Goal: Use online tool/utility

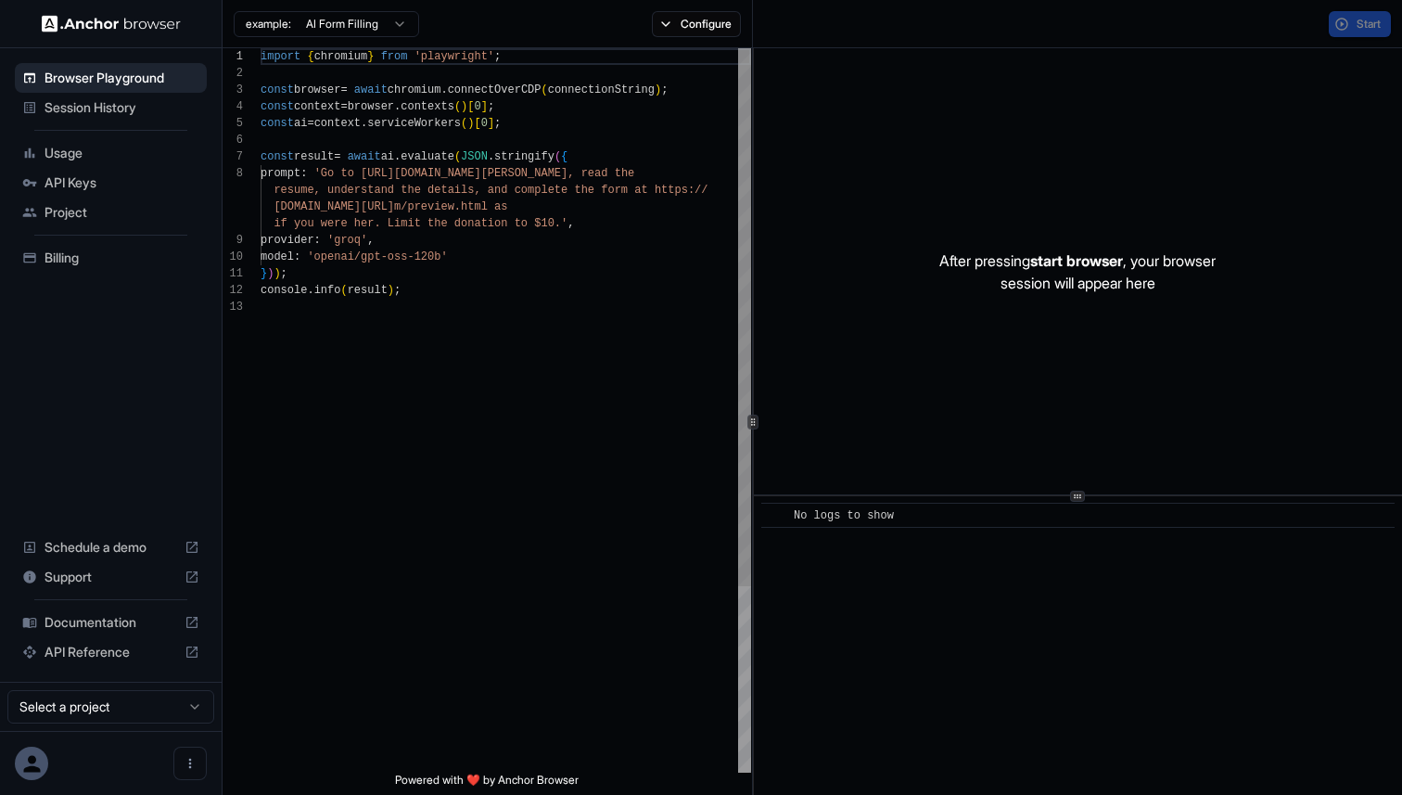
scroll to position [117, 0]
click at [123, 101] on span "Session History" at bounding box center [122, 107] width 155 height 19
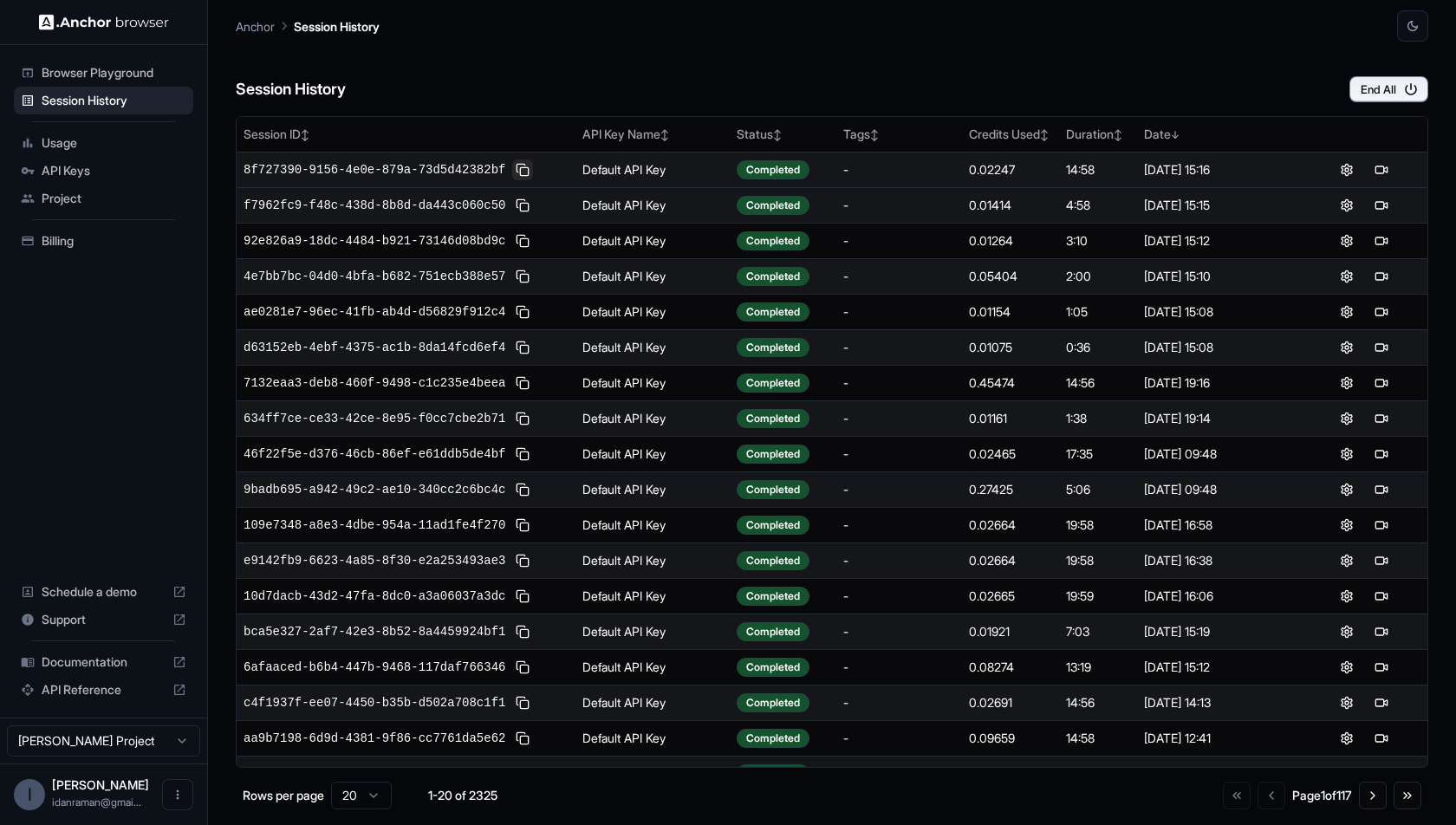
click at [531, 173] on button at bounding box center [522, 170] width 21 height 21
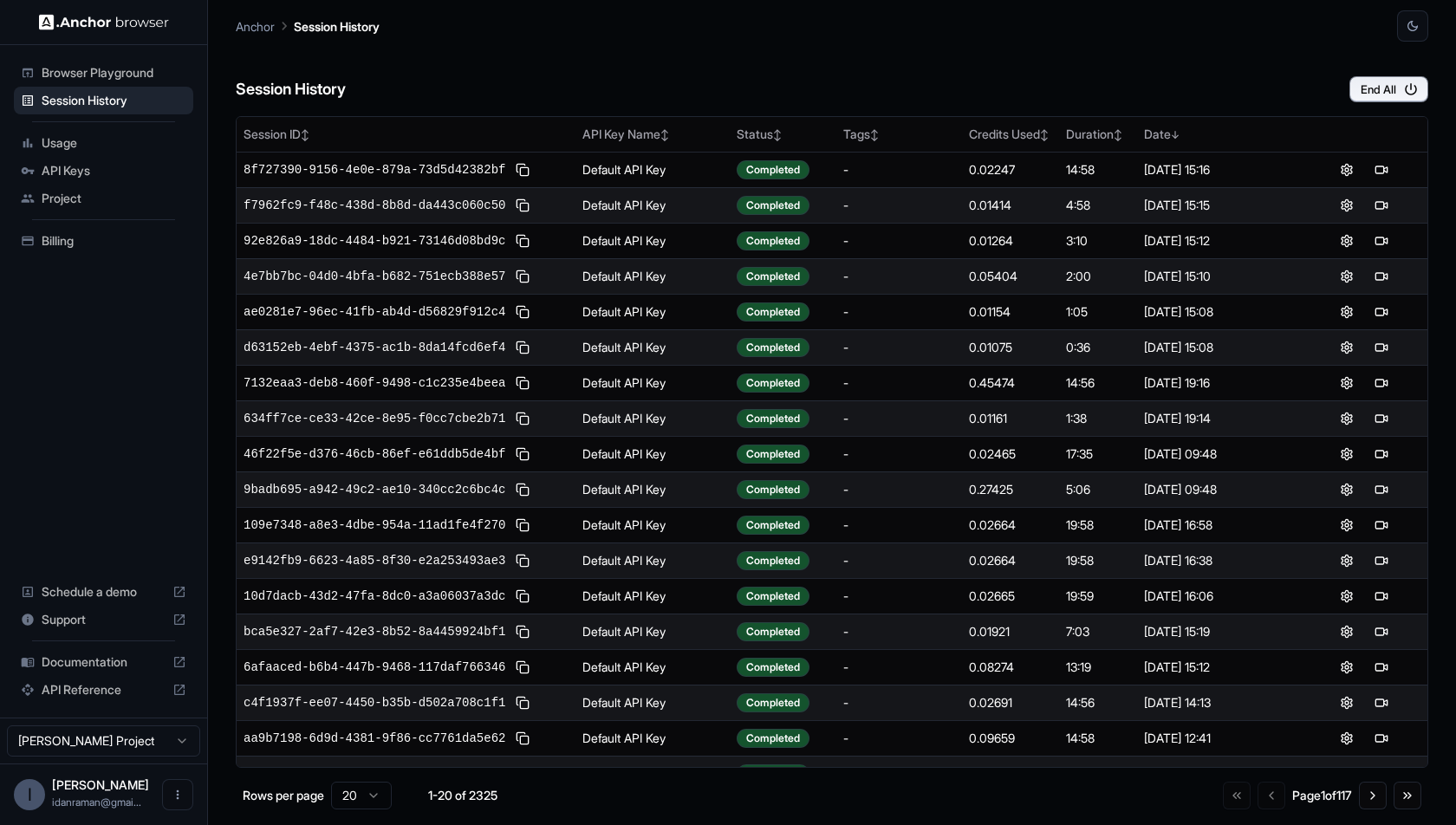
click at [141, 53] on ul "Browser Playground Session History Usage API Keys Project Billing" at bounding box center [103, 157] width 193 height 209
click at [148, 62] on div "Browser Playground" at bounding box center [104, 73] width 179 height 28
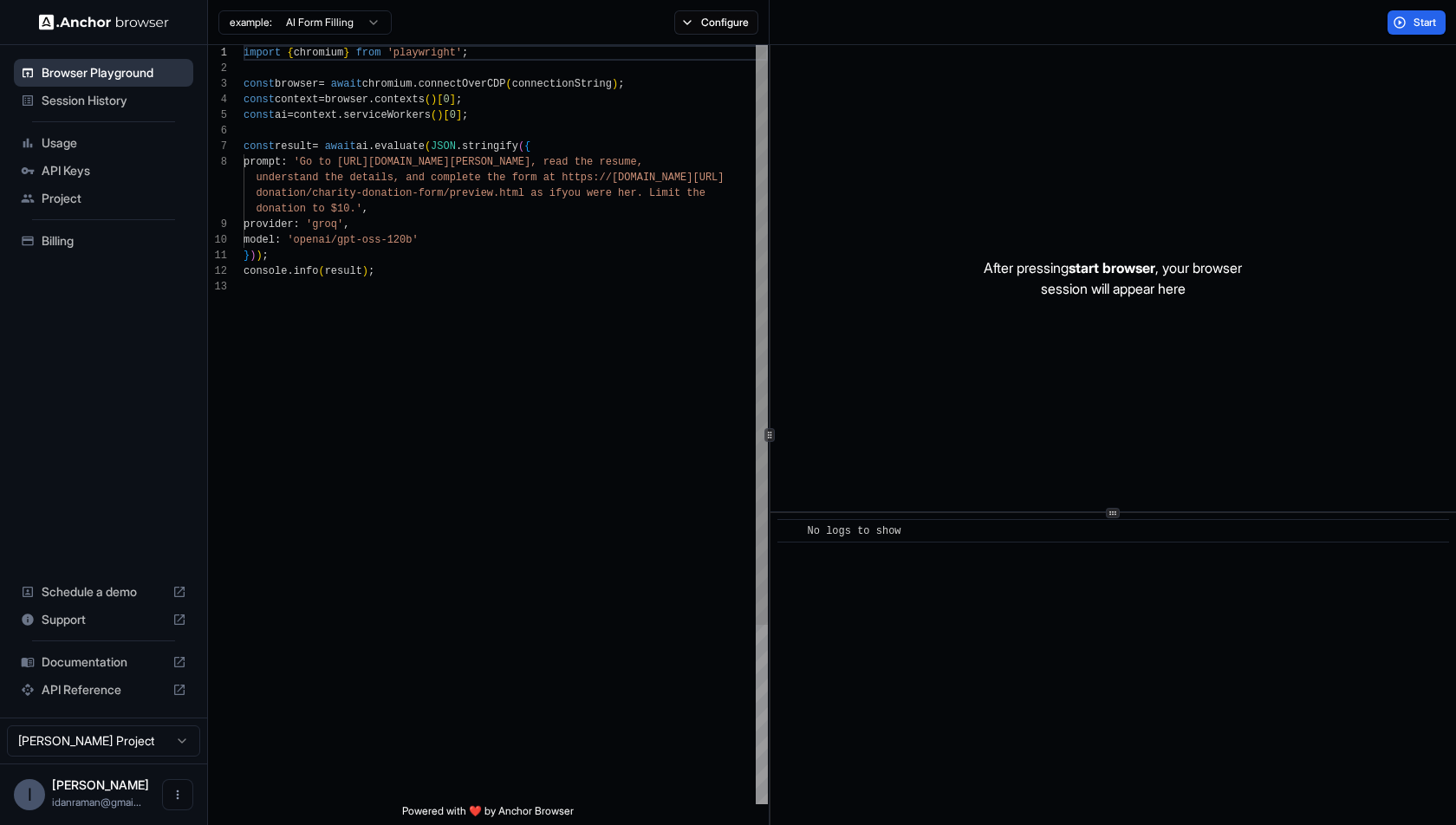
scroll to position [109, 0]
click at [350, 19] on html "Browser Playground Session History Usage API Keys Project Billing Schedule a de…" at bounding box center [728, 412] width 1456 height 825
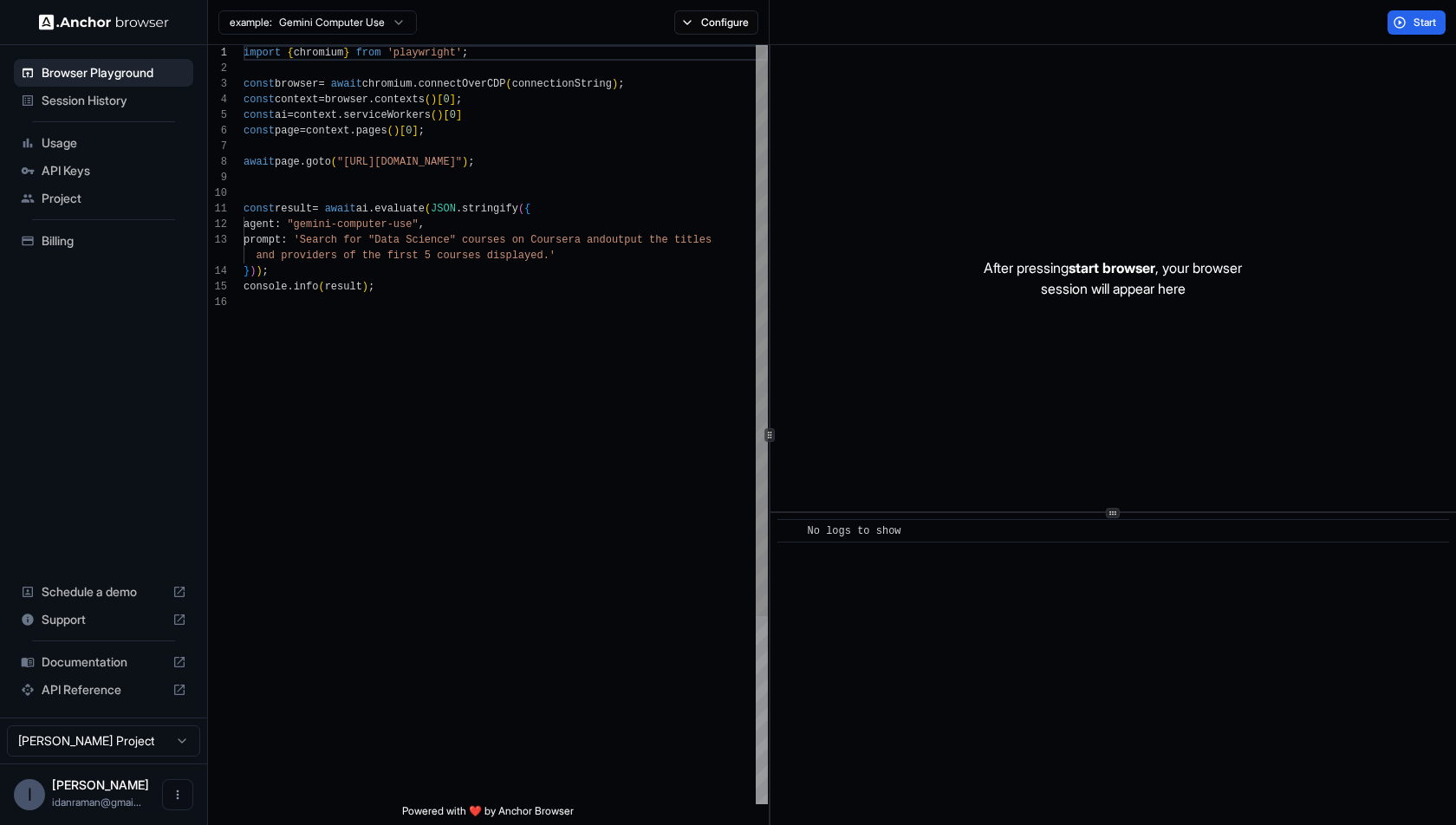
type textarea "**********"
click at [471, 362] on div "import { chromium } from 'playwright' ; const browser = await chromium . connec…" at bounding box center [506, 548] width 524 height 1008
